Goal: Transaction & Acquisition: Purchase product/service

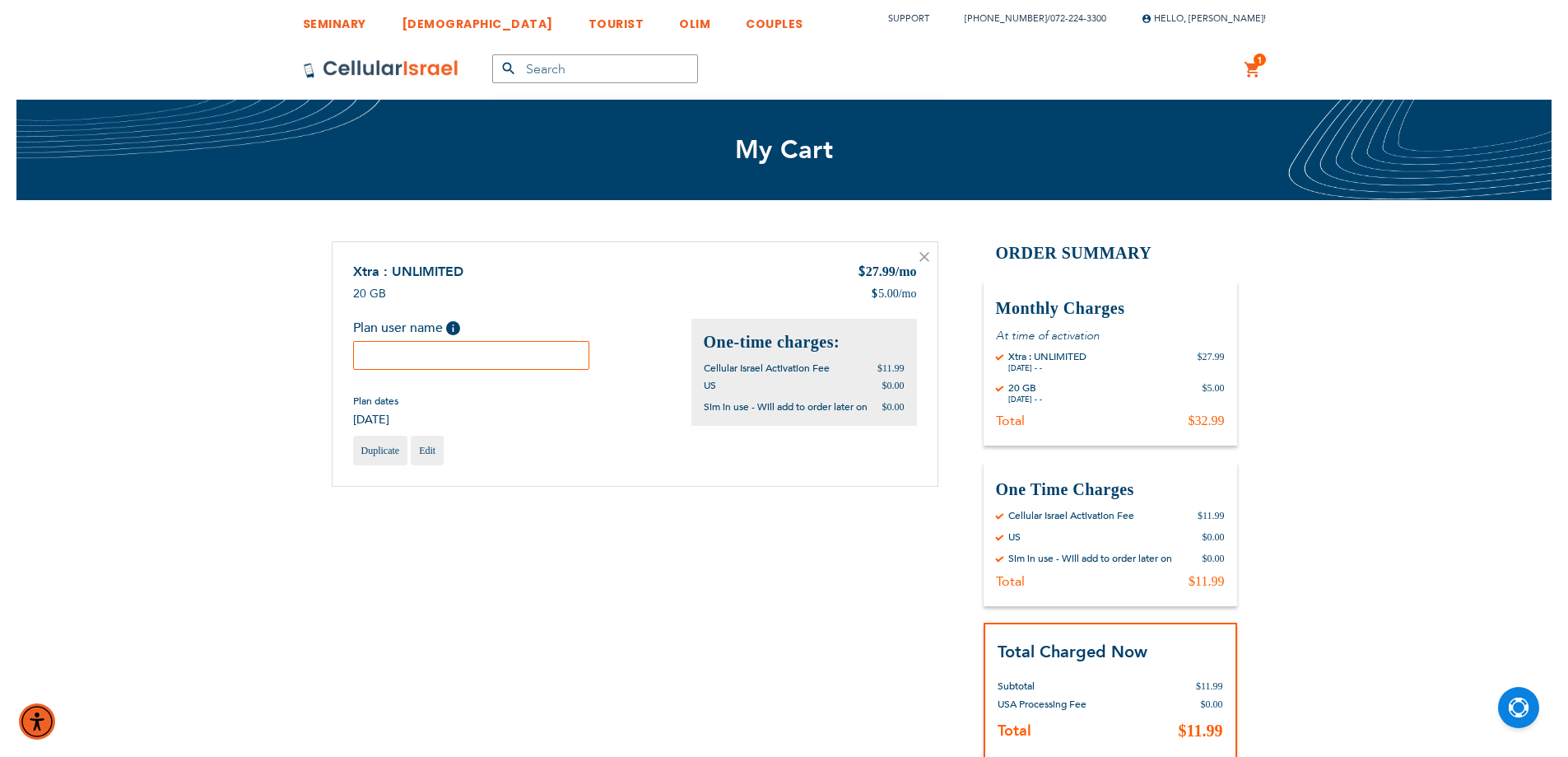
paste input "Moshe"
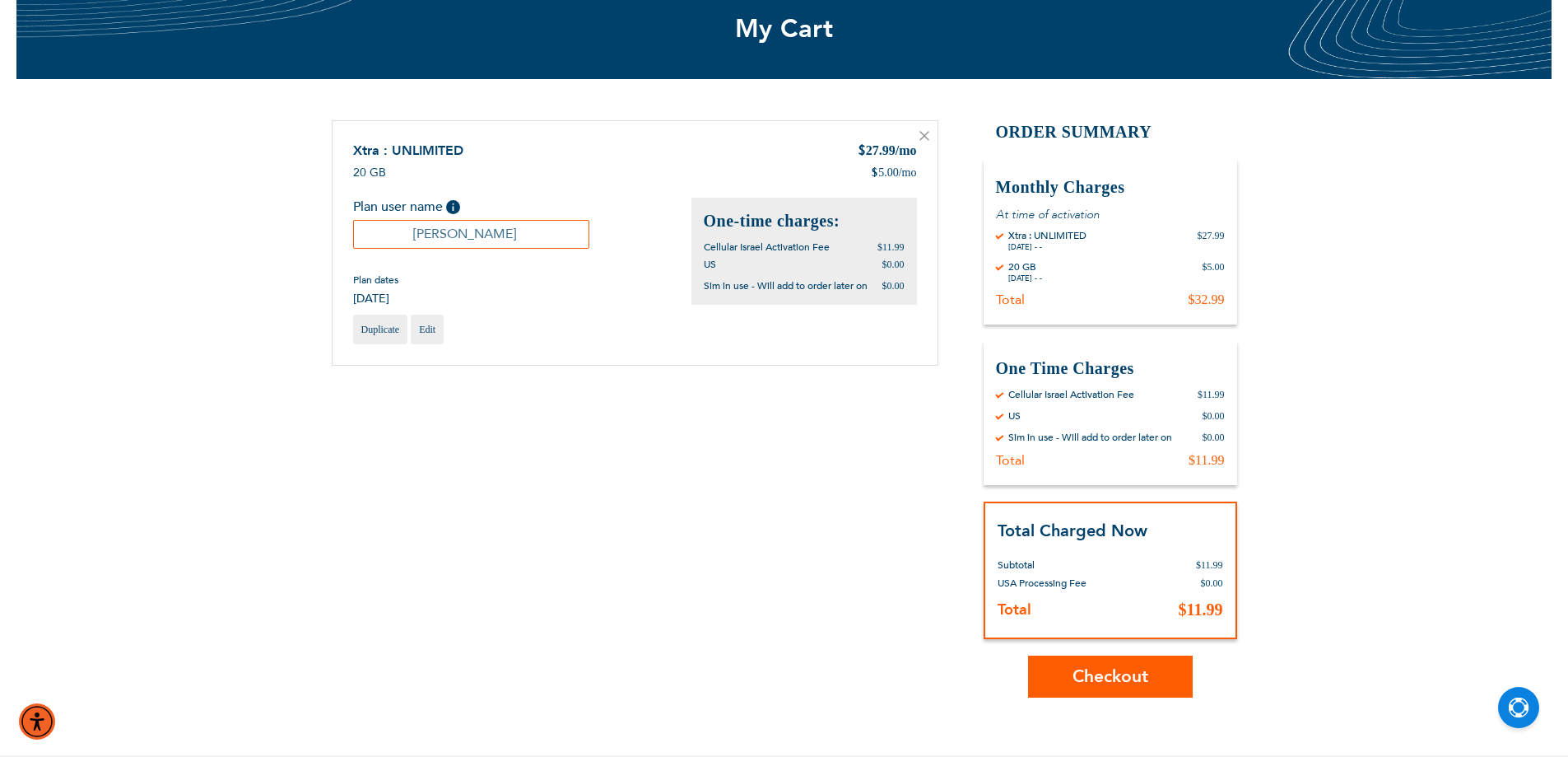
scroll to position [248, 0]
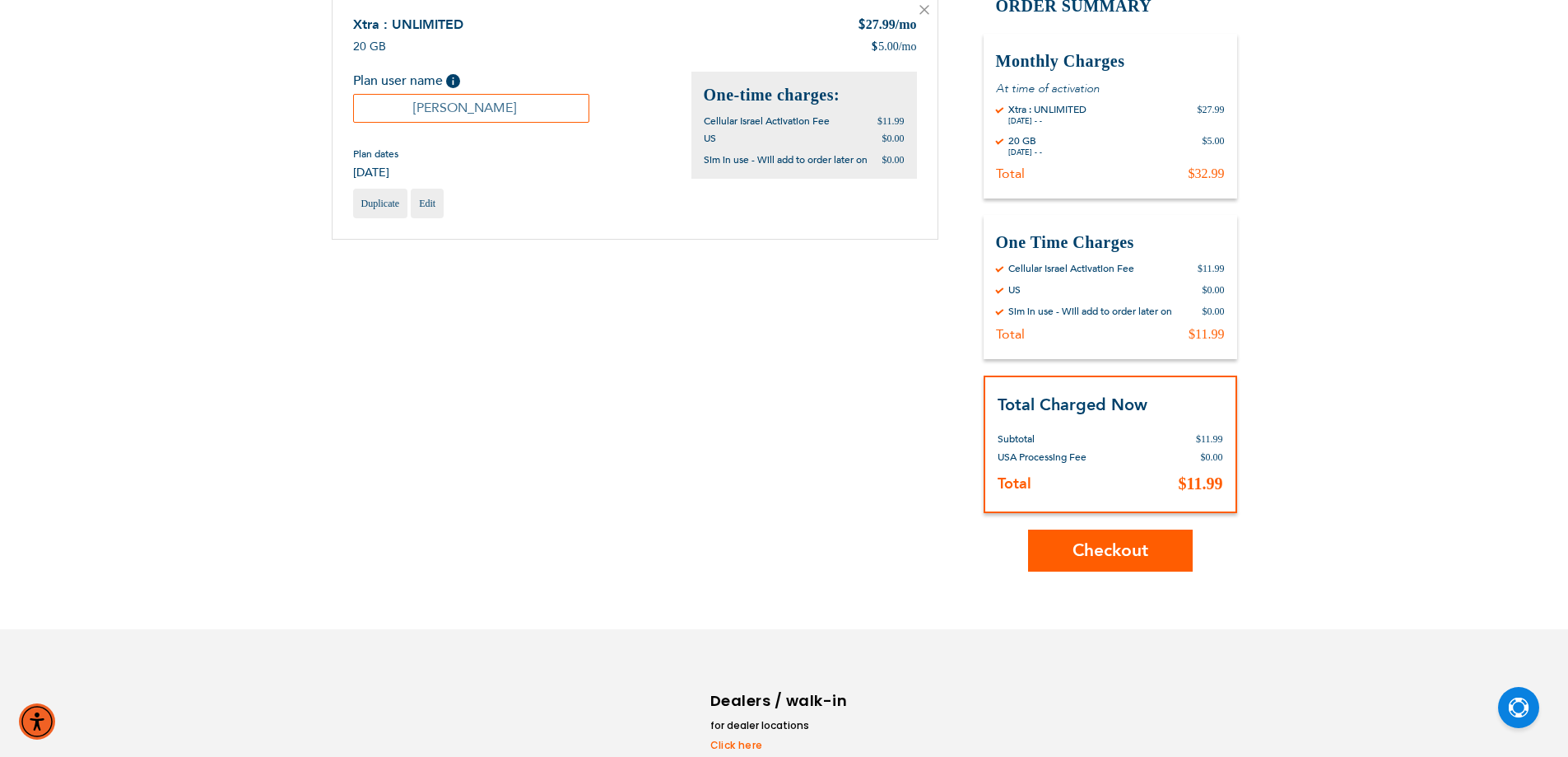
type input "Moshe"
click at [1114, 553] on span "Checkout" at bounding box center [1111, 550] width 76 height 24
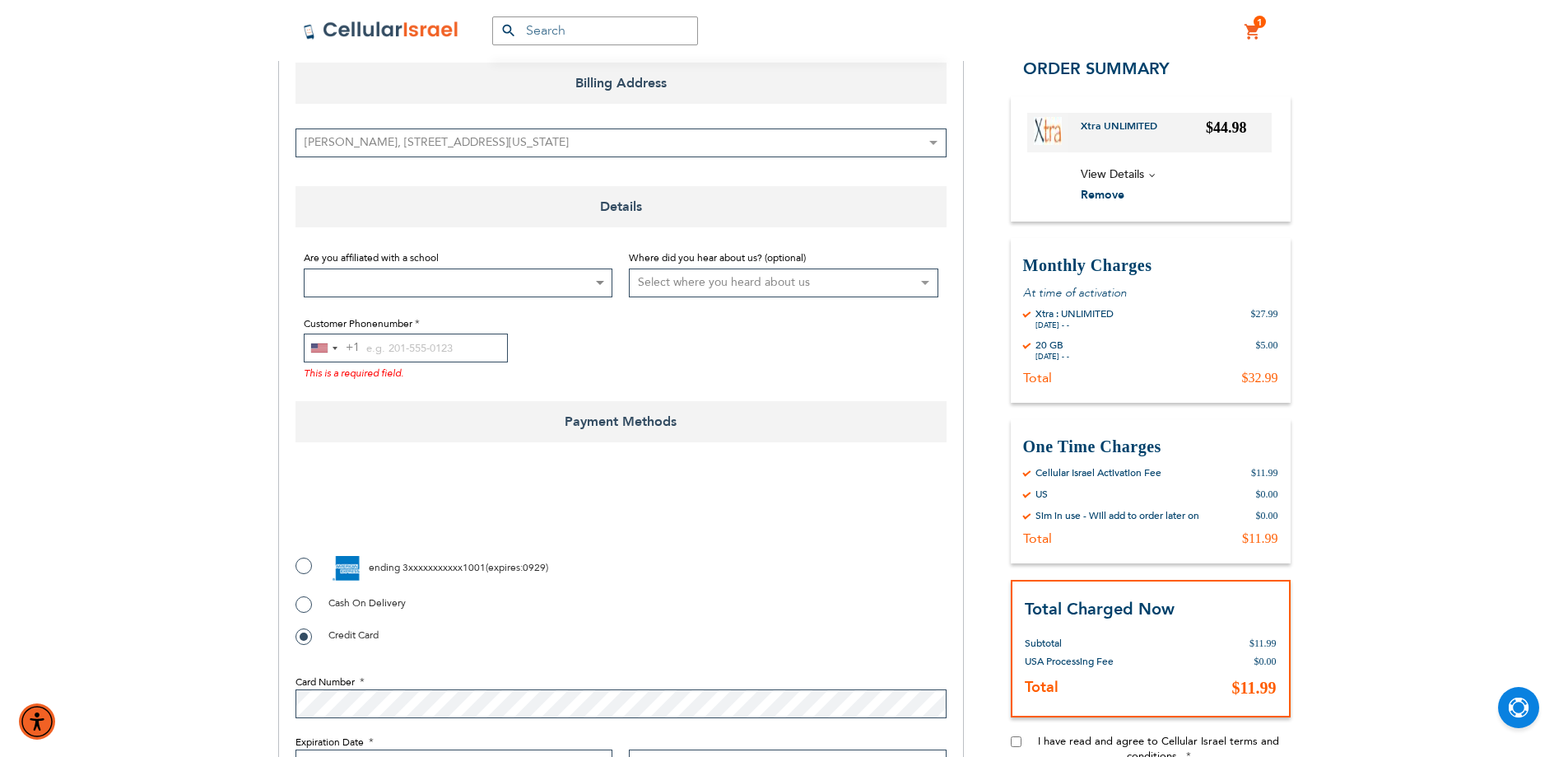
scroll to position [248, 0]
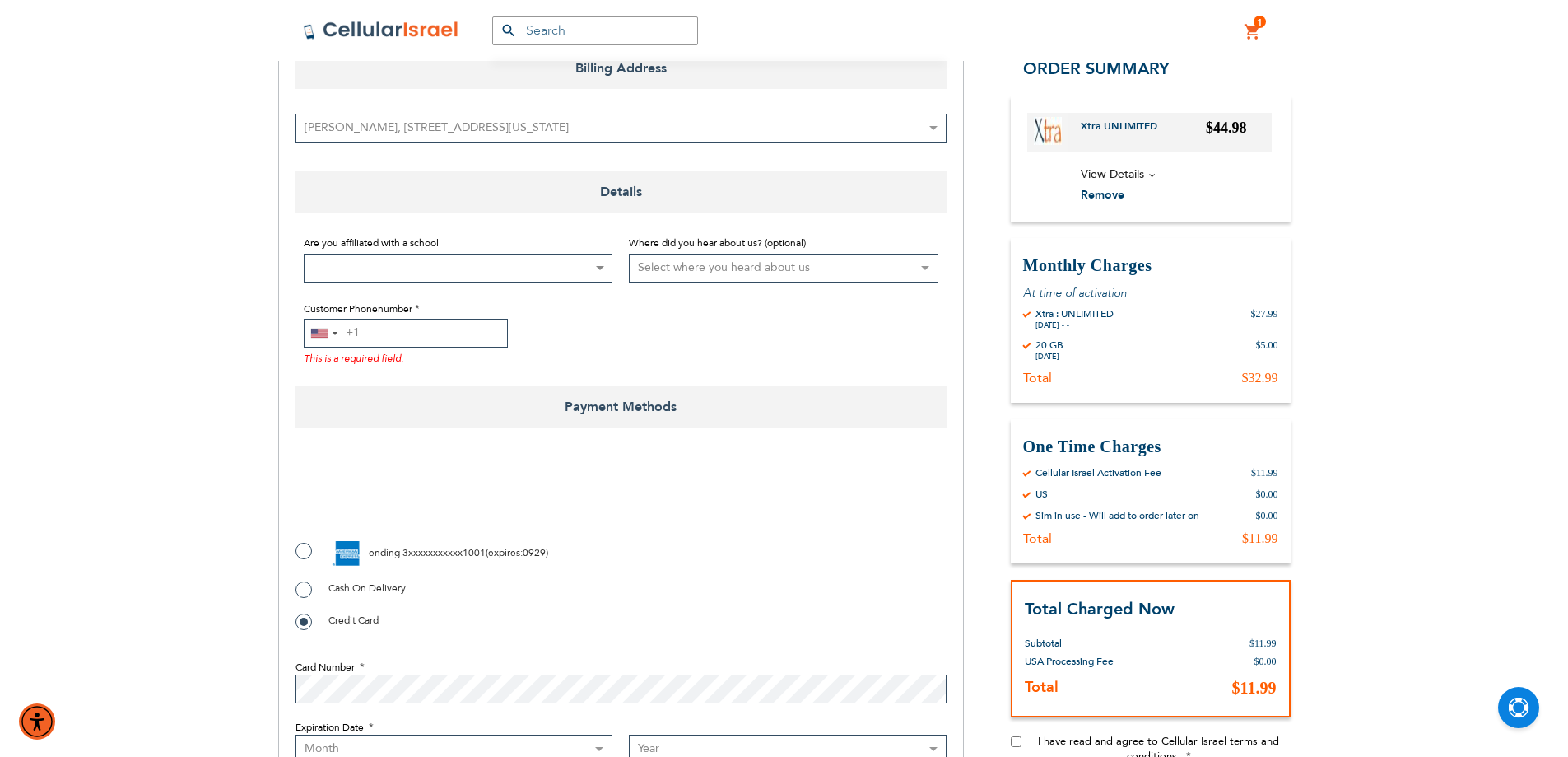
click at [392, 329] on input "Customer Phonenumber" at bounding box center [406, 333] width 204 height 29
paste input "3476787897"
type input "3476787897"
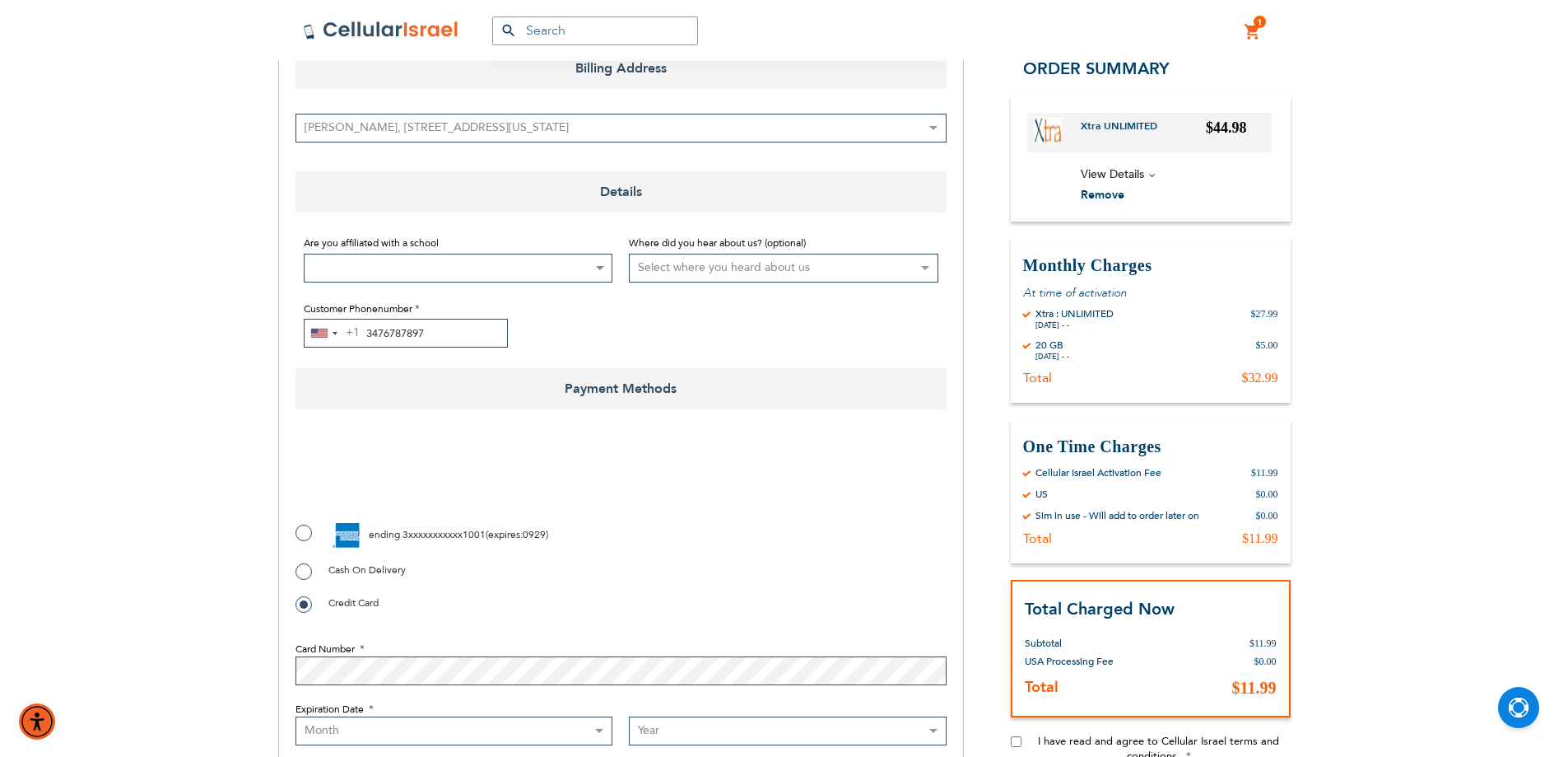
checkbox input "true"
click at [305, 538] on label "ending 3xxxxxxxxxxx1001 ( expires : 0929 )" at bounding box center [422, 535] width 253 height 25
radio input "true"
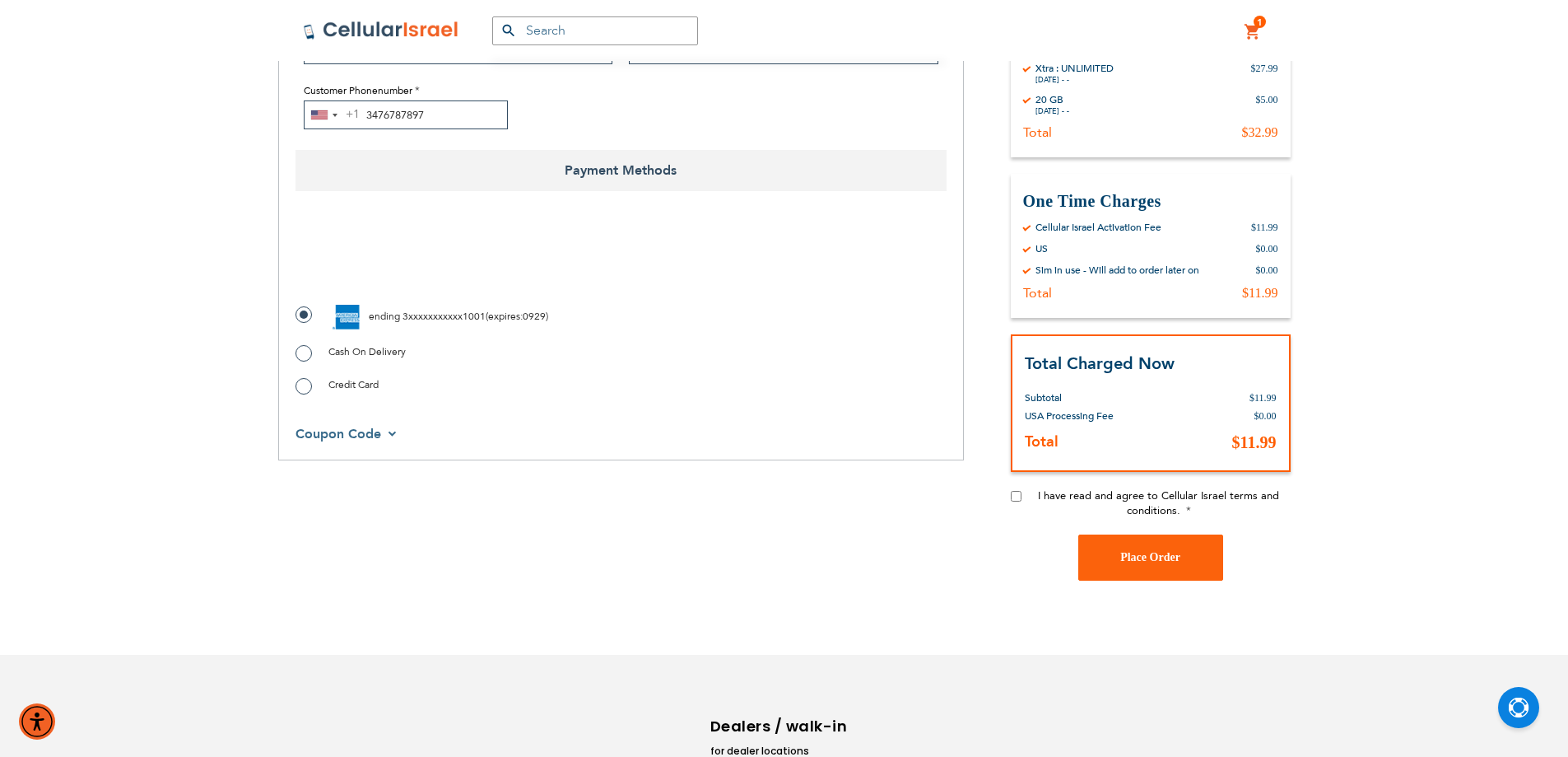
scroll to position [494, 0]
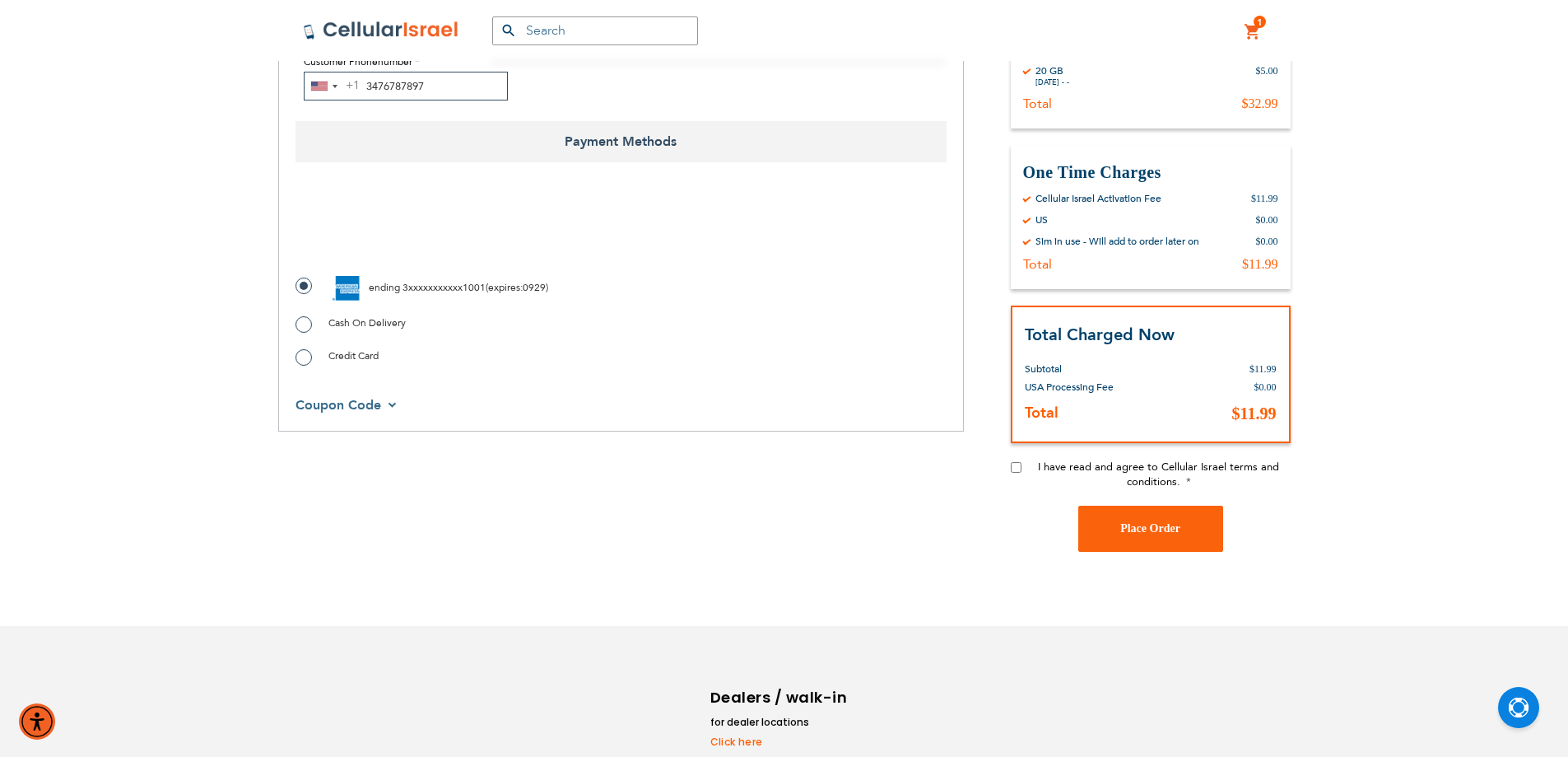
click at [1026, 473] on div "I have read and agree to Cellular Israel terms and conditions." at bounding box center [1151, 483] width 280 height 46
click at [1020, 474] on div "I have read and agree to Cellular Israel terms and conditions." at bounding box center [1151, 483] width 280 height 46
click at [1019, 468] on input "I have read and agree to Cellular Israel terms and conditions." at bounding box center [1016, 467] width 11 height 11
checkbox input "true"
click at [1129, 521] on button "Place Order" at bounding box center [1151, 529] width 145 height 46
